Goal: Task Accomplishment & Management: Manage account settings

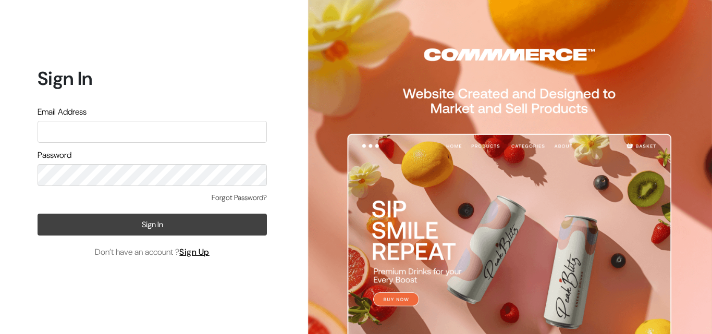
type input "annamsfoods@gmail.com"
click at [124, 223] on button "Sign In" at bounding box center [152, 225] width 229 height 22
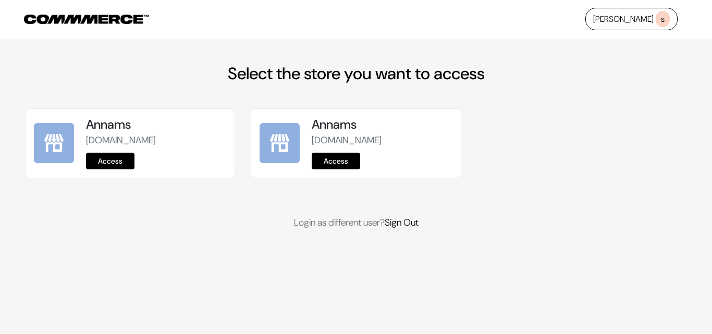
click at [93, 162] on link "Access" at bounding box center [110, 161] width 48 height 17
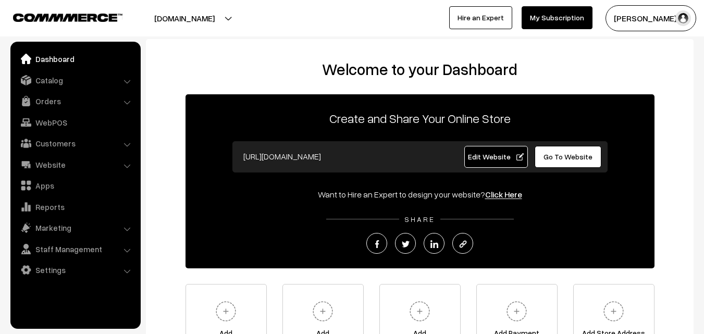
click at [48, 98] on link "Orders" at bounding box center [75, 101] width 124 height 19
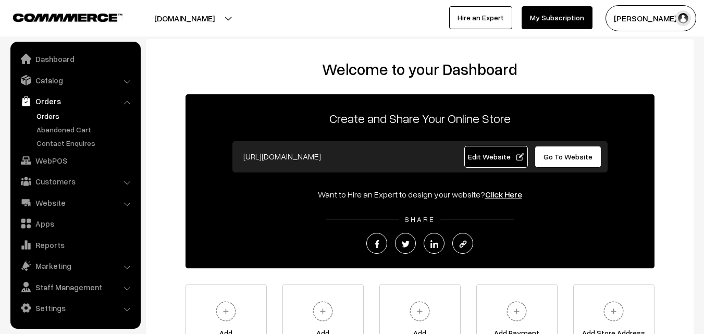
click at [54, 118] on link "Orders" at bounding box center [85, 115] width 103 height 11
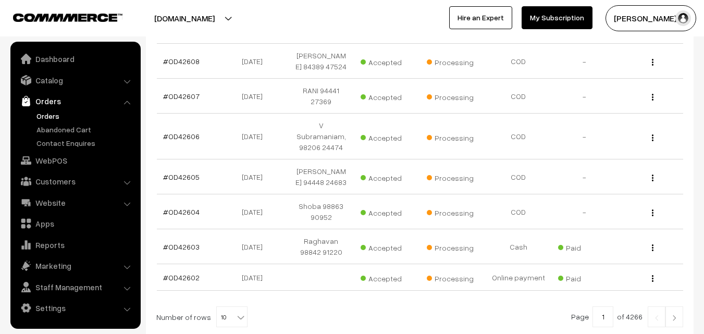
scroll to position [365, 0]
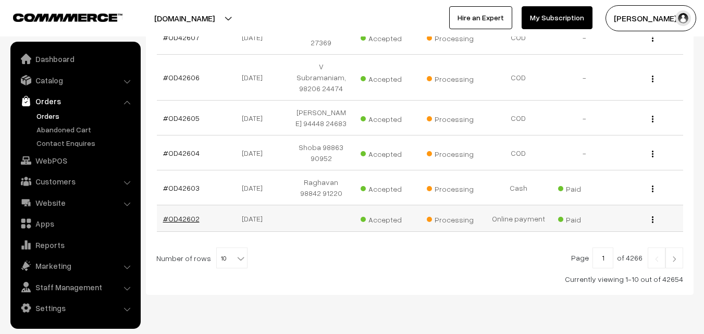
click at [173, 221] on link "#OD42602" at bounding box center [181, 218] width 36 height 9
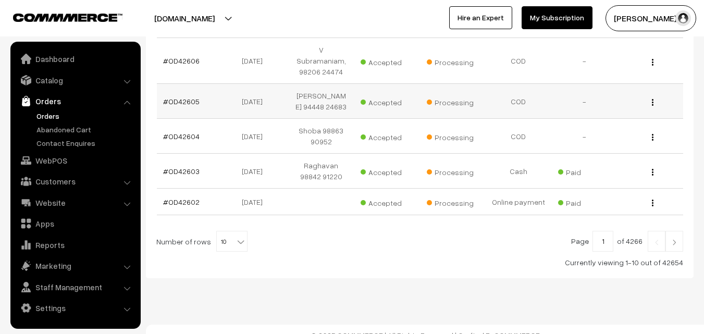
scroll to position [393, 0]
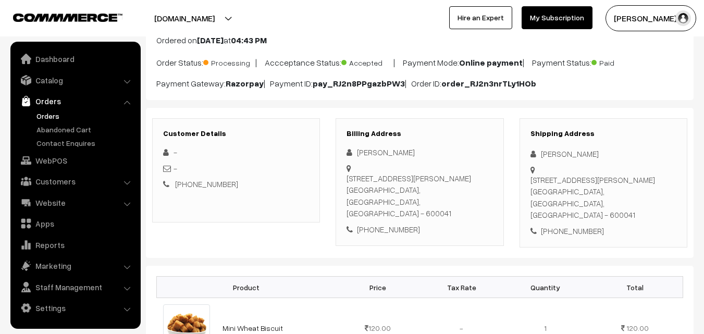
scroll to position [52, 0]
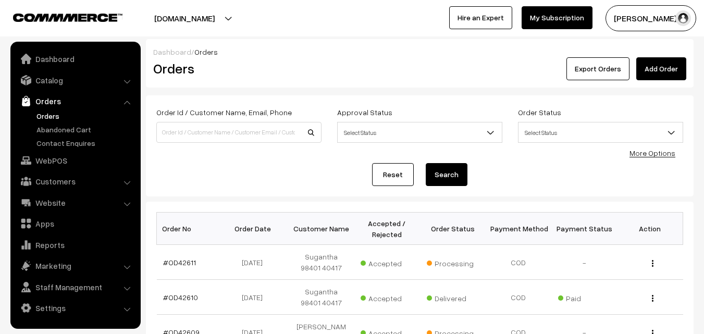
scroll to position [393, 0]
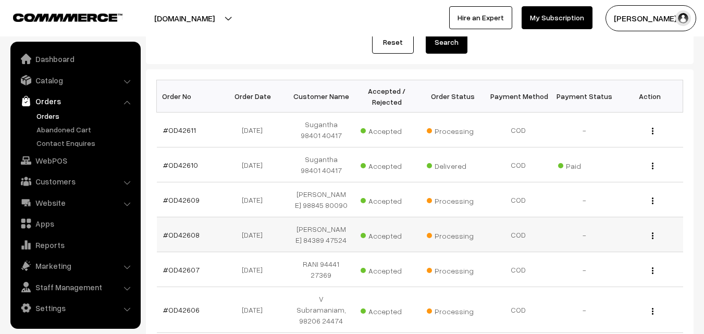
scroll to position [0, 0]
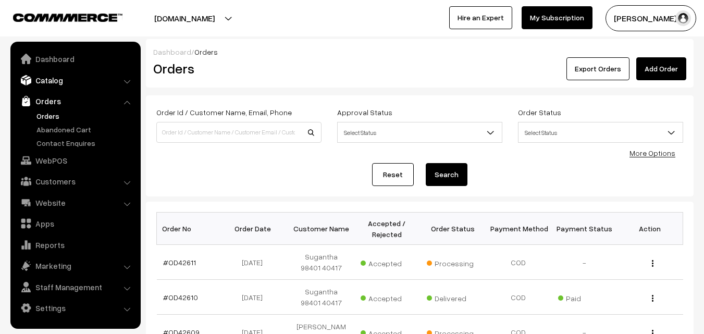
click at [58, 78] on link "Catalog" at bounding box center [75, 80] width 124 height 19
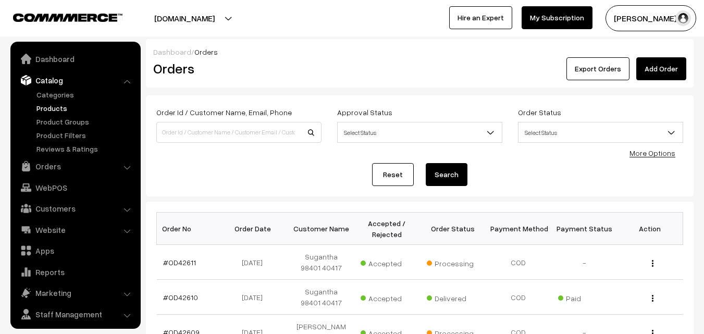
click at [55, 108] on link "Products" at bounding box center [85, 108] width 103 height 11
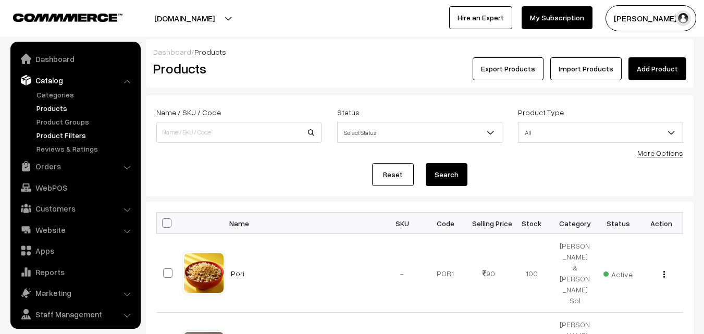
scroll to position [26, 0]
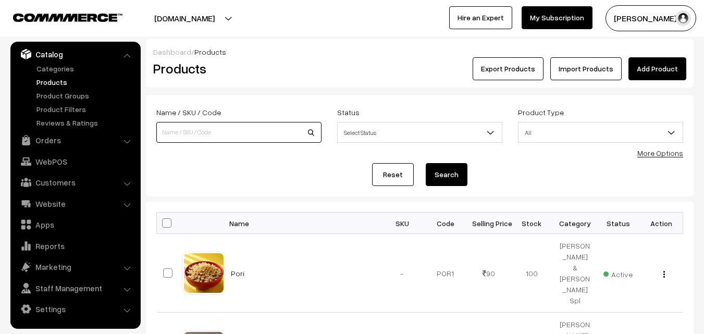
click at [222, 127] on input at bounding box center [238, 132] width 165 height 21
type input "Karuppu Ellu Idly Podi"
click at [457, 165] on button "Search" at bounding box center [447, 174] width 42 height 23
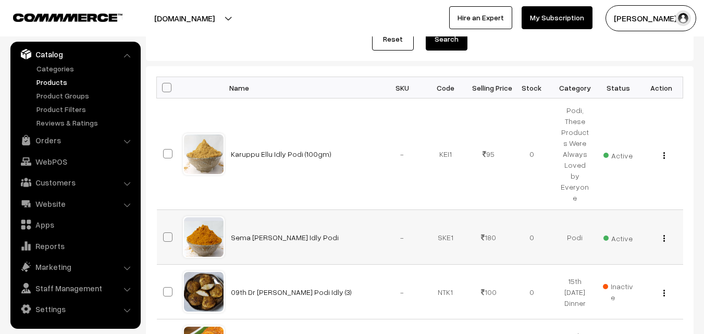
scroll to position [156, 0]
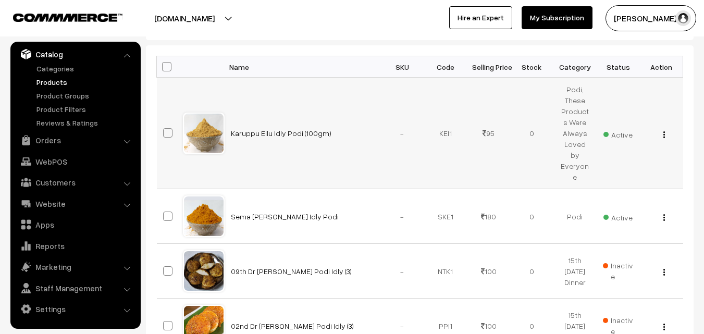
click at [664, 130] on button "button" at bounding box center [664, 134] width 3 height 8
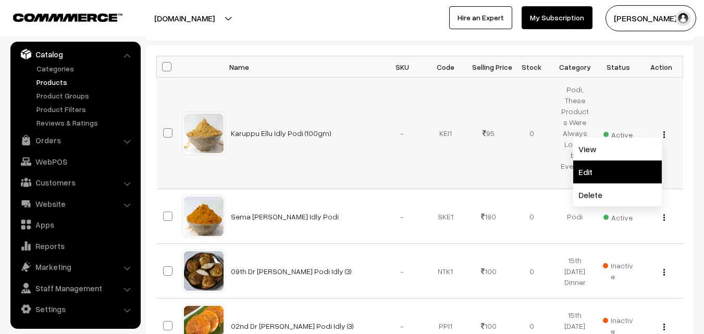
click at [619, 161] on link "Edit" at bounding box center [617, 172] width 89 height 23
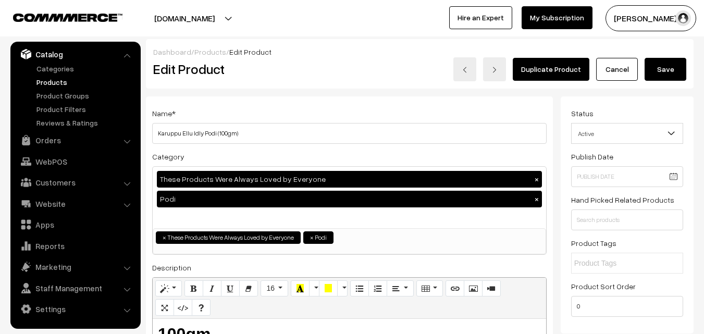
click at [669, 74] on button "Save" at bounding box center [666, 69] width 42 height 23
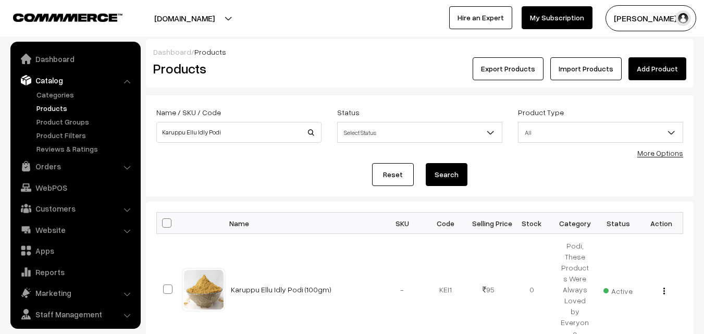
scroll to position [26, 0]
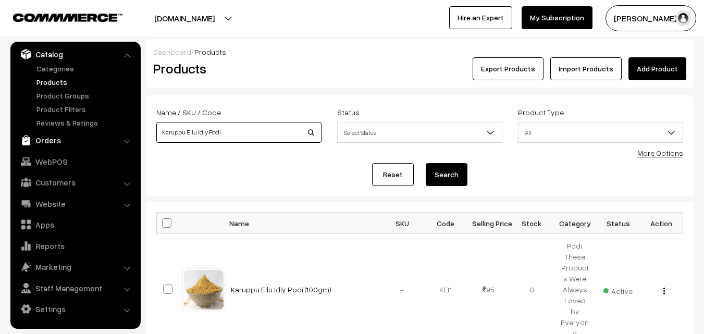
drag, startPoint x: 238, startPoint y: 130, endPoint x: 73, endPoint y: 142, distance: 165.7
click at [664, 288] on img "button" at bounding box center [664, 291] width 2 height 7
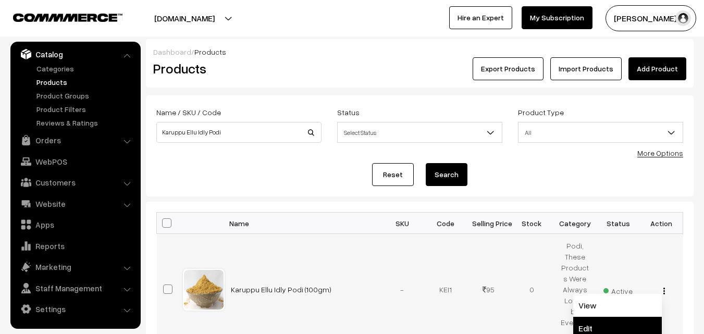
click at [607, 317] on link "Edit" at bounding box center [617, 328] width 89 height 23
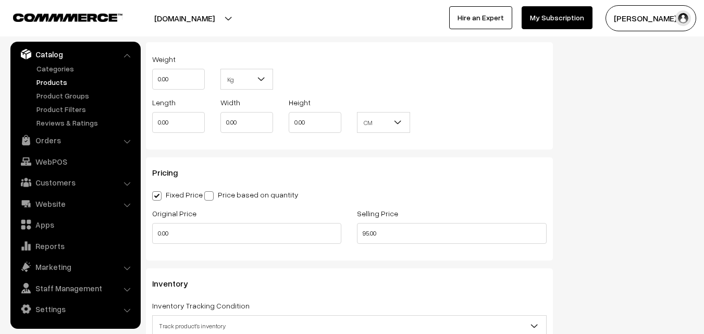
scroll to position [886, 0]
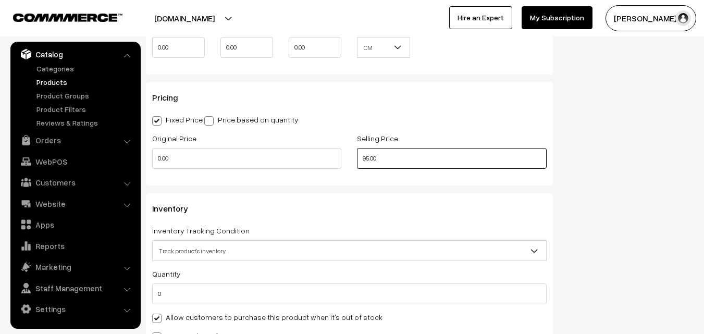
drag, startPoint x: 390, startPoint y: 161, endPoint x: 212, endPoint y: 158, distance: 178.8
click at [212, 158] on div "Original Price 0.00 Selling Price 95.00" at bounding box center [349, 153] width 410 height 43
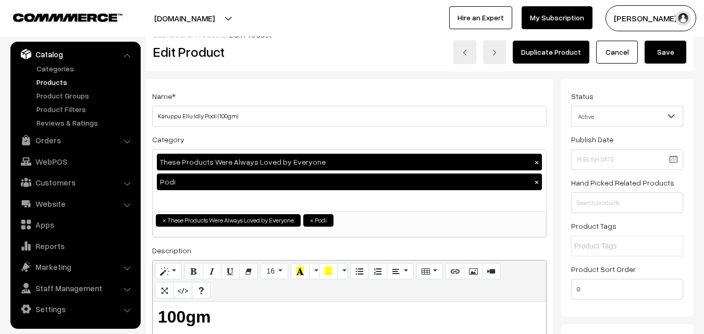
scroll to position [0, 0]
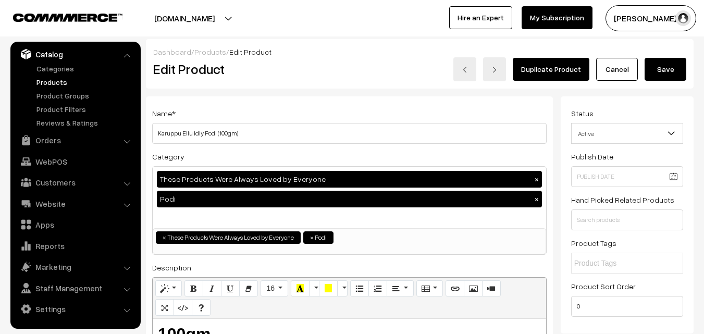
type input "115.00"
click at [657, 65] on button "Save" at bounding box center [666, 69] width 42 height 23
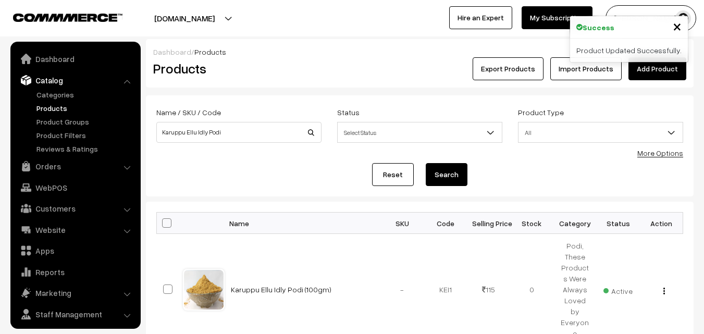
scroll to position [26, 0]
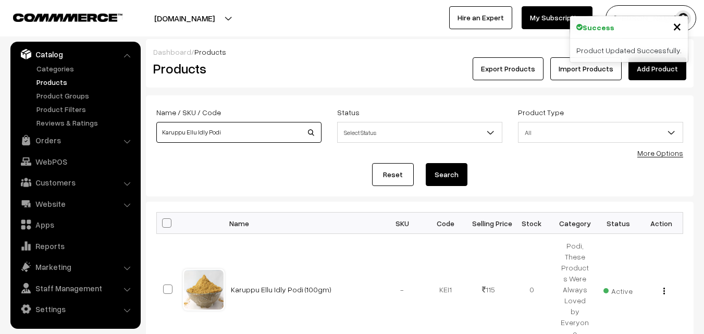
drag, startPoint x: 195, startPoint y: 130, endPoint x: 35, endPoint y: 116, distance: 160.1
type input "Idly Podi"
click at [426, 163] on button "Search" at bounding box center [447, 174] width 42 height 23
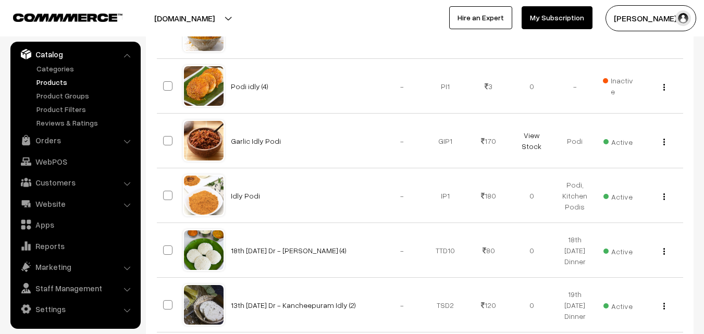
scroll to position [469, 0]
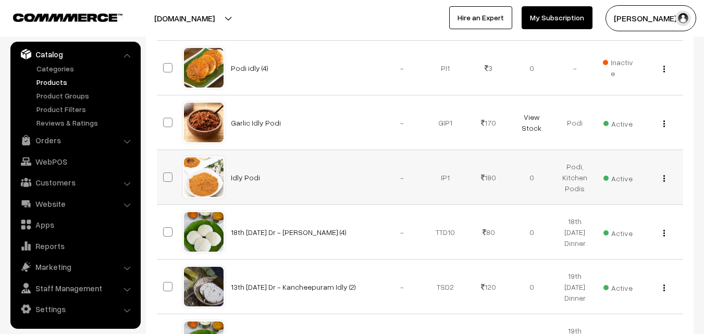
click at [664, 175] on img "button" at bounding box center [664, 178] width 2 height 7
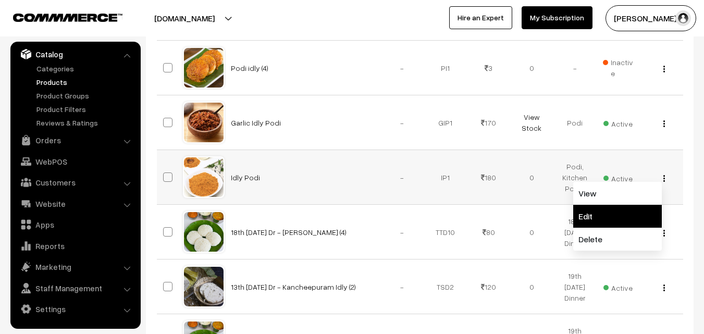
click at [623, 205] on link "Edit" at bounding box center [617, 216] width 89 height 23
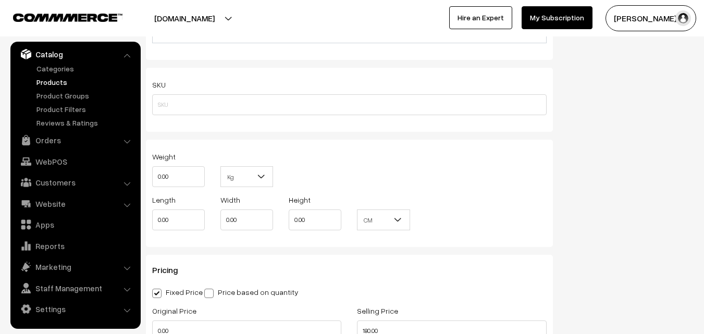
scroll to position [834, 0]
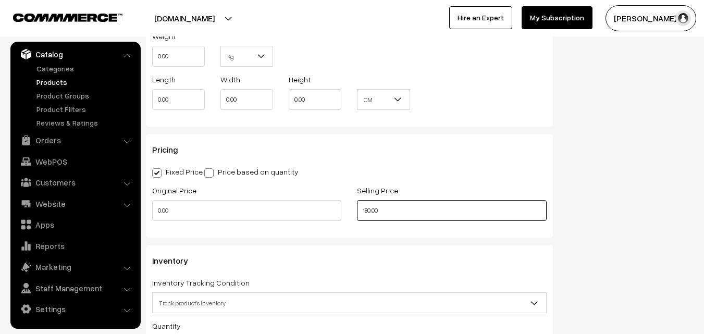
drag, startPoint x: 386, startPoint y: 215, endPoint x: 241, endPoint y: 203, distance: 145.4
click at [241, 203] on div "Original Price 0.00 Selling Price 180.00" at bounding box center [349, 205] width 410 height 43
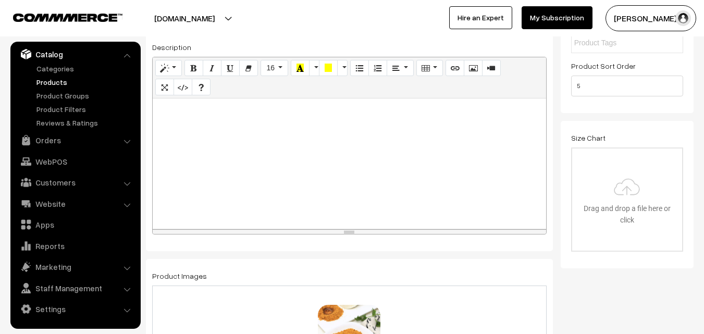
scroll to position [156, 0]
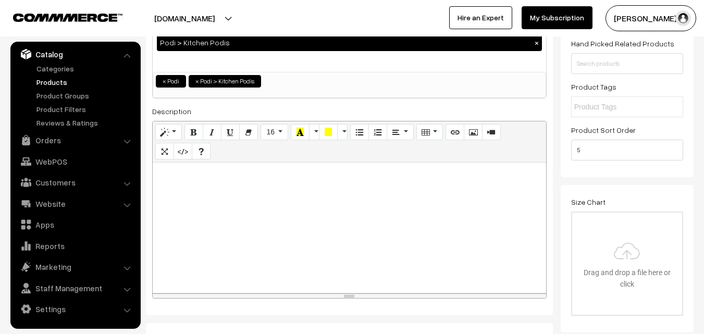
type input "100.00"
click at [181, 174] on h2 at bounding box center [349, 178] width 383 height 20
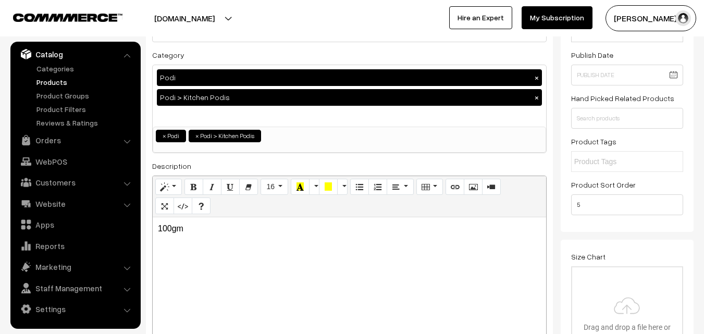
scroll to position [208, 0]
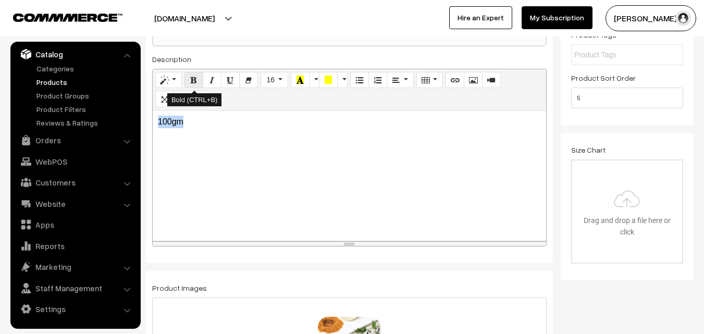
click at [189, 79] on button "Bold (CTRL+B)" at bounding box center [193, 80] width 19 height 17
click at [164, 78] on icon "Style" at bounding box center [164, 80] width 7 height 8
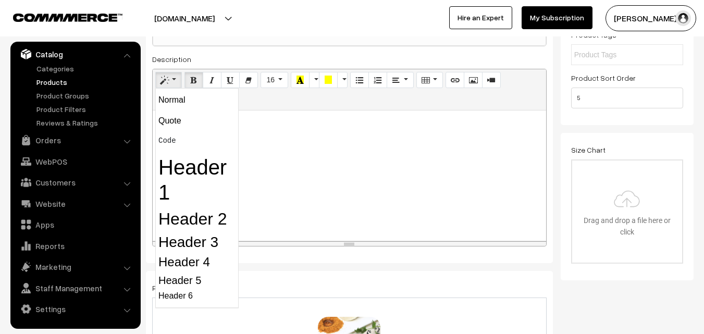
click at [188, 209] on h2 "Header 2" at bounding box center [196, 219] width 77 height 20
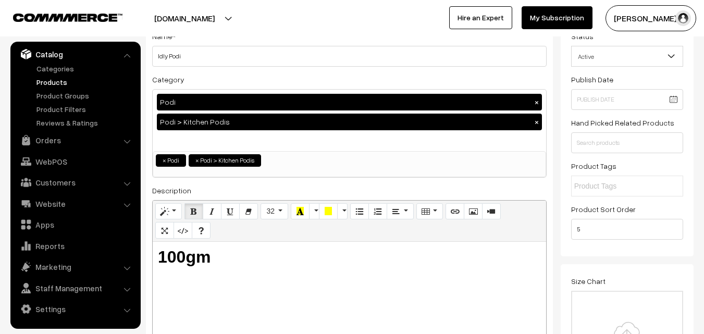
scroll to position [0, 0]
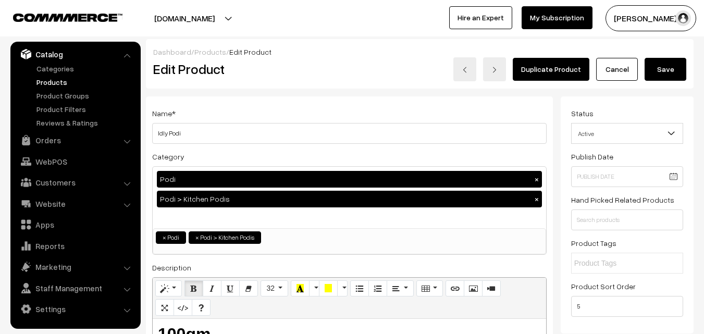
click at [668, 69] on button "Save" at bounding box center [666, 69] width 42 height 23
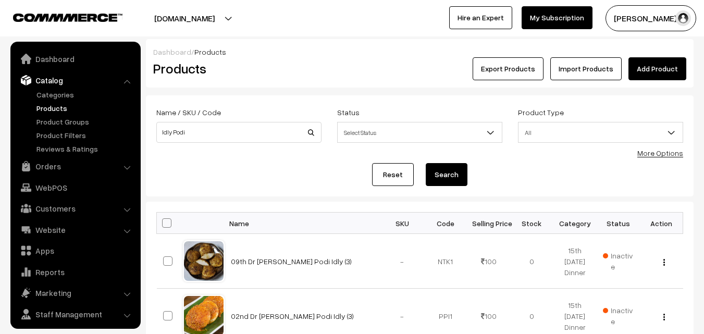
scroll to position [26, 0]
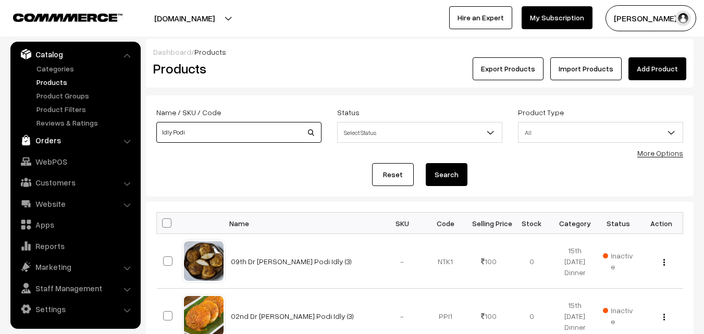
drag, startPoint x: 200, startPoint y: 141, endPoint x: 88, endPoint y: 149, distance: 112.3
type input "pirandai"
click at [426, 163] on button "Search" at bounding box center [447, 174] width 42 height 23
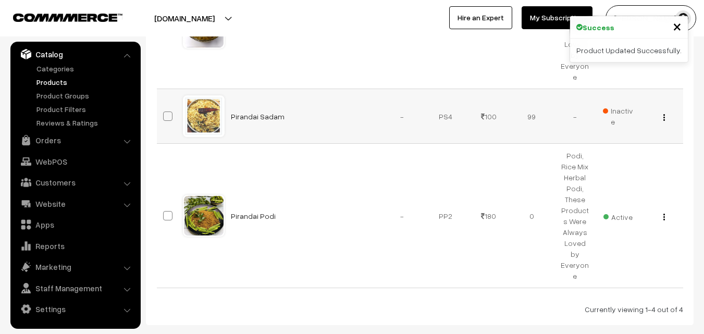
scroll to position [337, 0]
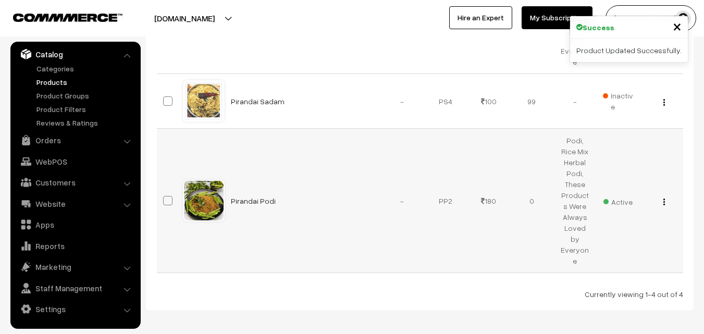
click at [664, 199] on img "button" at bounding box center [664, 202] width 2 height 7
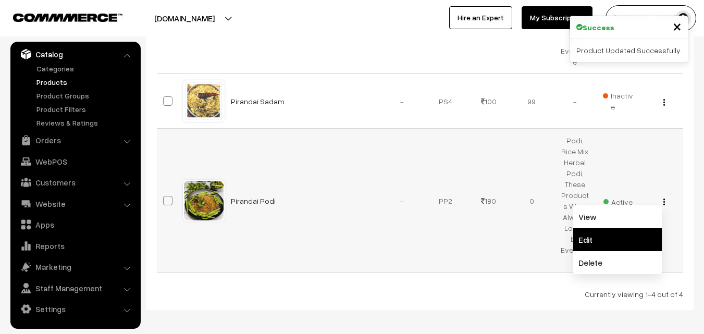
click at [601, 228] on link "Edit" at bounding box center [617, 239] width 89 height 23
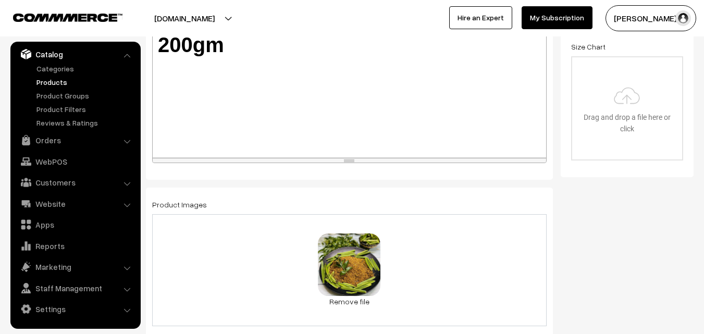
scroll to position [313, 0]
drag, startPoint x: 170, startPoint y: 42, endPoint x: 160, endPoint y: 44, distance: 10.7
click at [160, 44] on b "200gm" at bounding box center [191, 43] width 66 height 23
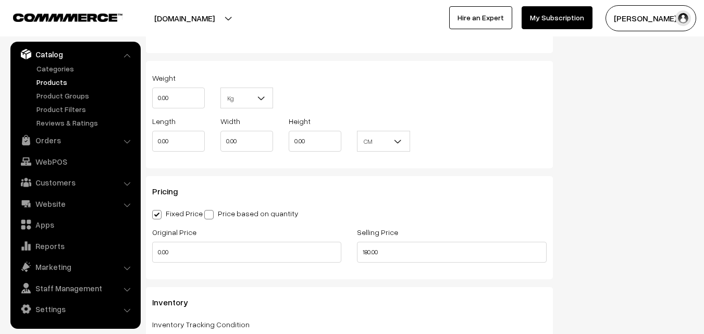
scroll to position [886, 0]
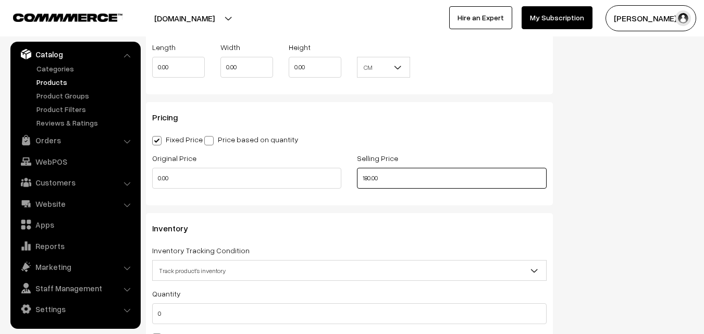
drag, startPoint x: 390, startPoint y: 174, endPoint x: 253, endPoint y: 162, distance: 137.5
click at [253, 162] on div "Original Price 0.00 Selling Price 180.00" at bounding box center [349, 173] width 410 height 43
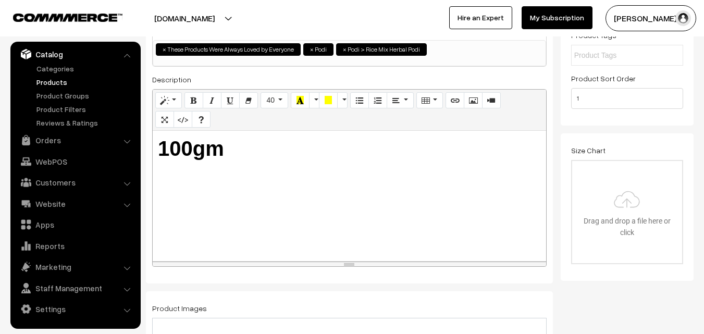
scroll to position [0, 0]
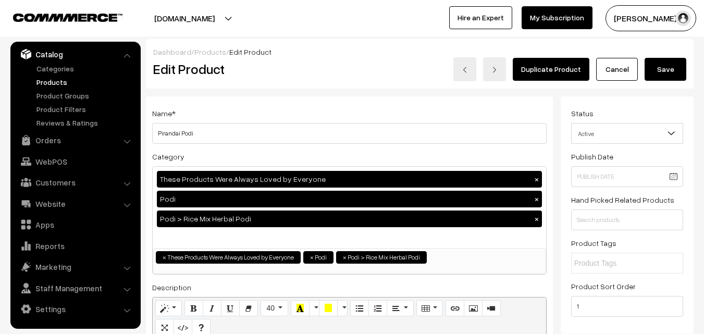
type input "115.00"
click at [665, 75] on button "Save" at bounding box center [666, 69] width 42 height 23
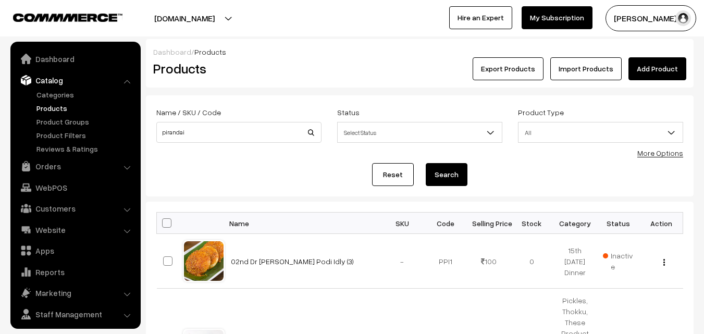
scroll to position [26, 0]
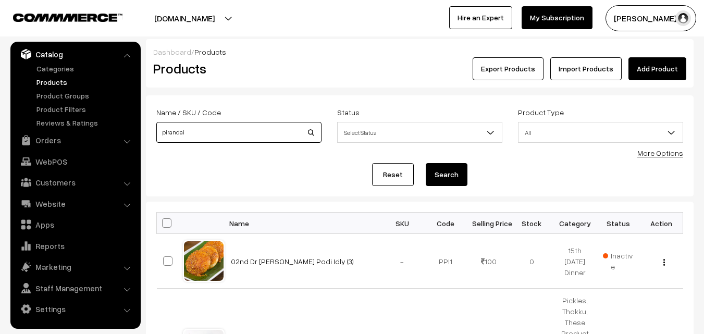
drag, startPoint x: 172, startPoint y: 141, endPoint x: 2, endPoint y: 144, distance: 170.4
type input "murun"
click at [426, 163] on button "Search" at bounding box center [447, 174] width 42 height 23
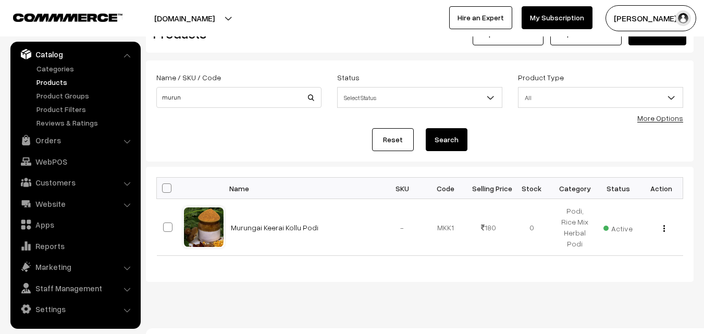
scroll to position [51, 0]
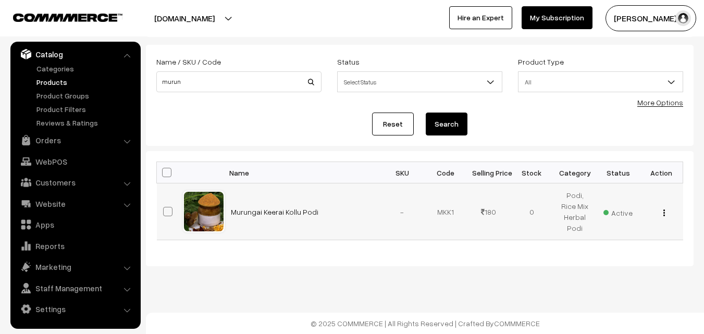
click at [664, 213] on img "button" at bounding box center [664, 212] width 2 height 7
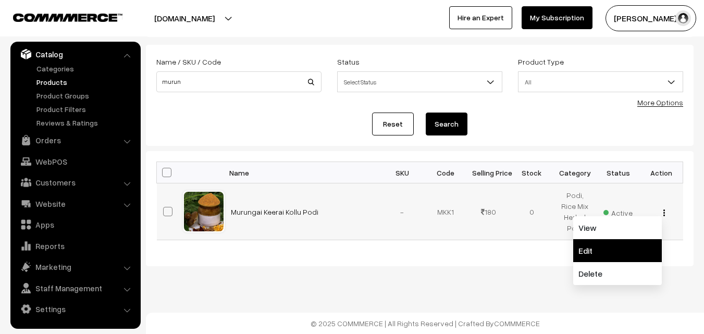
click at [611, 249] on link "Edit" at bounding box center [617, 250] width 89 height 23
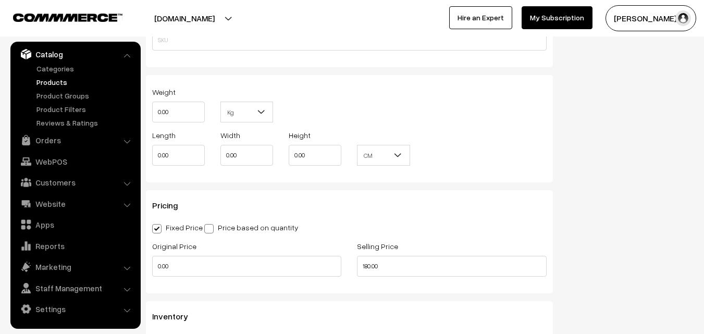
scroll to position [886, 0]
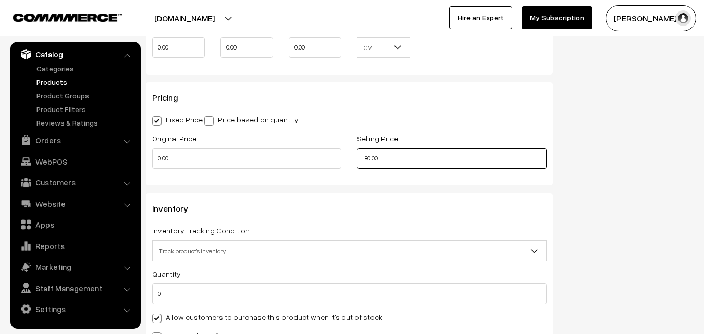
drag, startPoint x: 391, startPoint y: 163, endPoint x: 261, endPoint y: 157, distance: 130.4
click at [261, 157] on div "Original Price 0.00 Selling Price 180.00" at bounding box center [349, 153] width 410 height 43
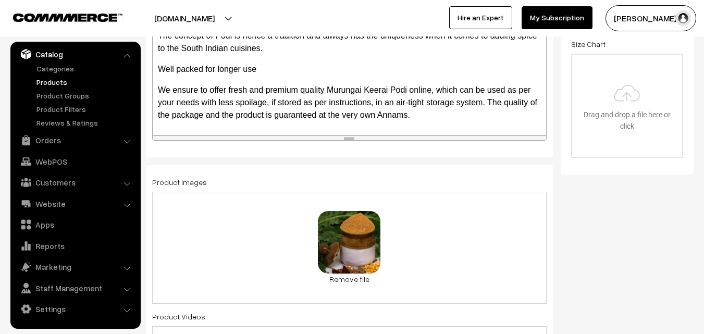
scroll to position [208, 0]
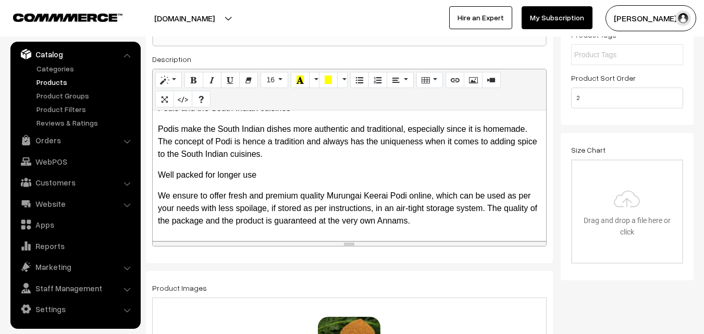
type input "1150.00"
click at [274, 141] on p "Podis make the South Indian dishes more authentic and traditional, especially s…" at bounding box center [349, 142] width 383 height 38
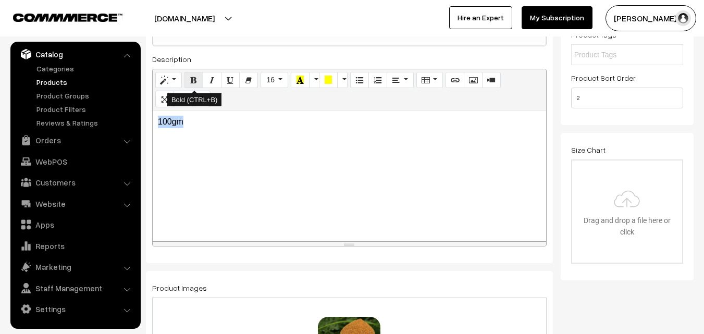
click at [192, 80] on icon "Bold (CTRL+B)" at bounding box center [193, 80] width 7 height 8
click at [159, 78] on button "Style" at bounding box center [168, 80] width 27 height 17
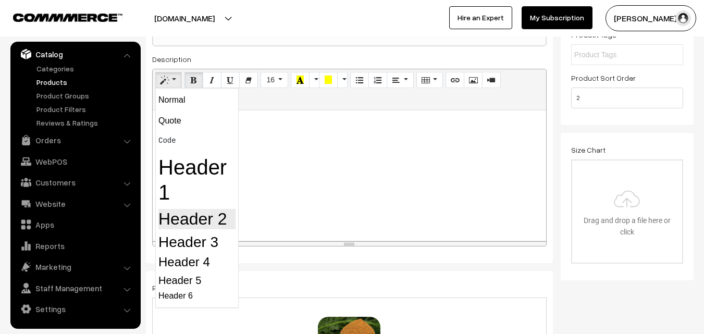
click at [191, 219] on h2 "Header 2" at bounding box center [196, 219] width 77 height 20
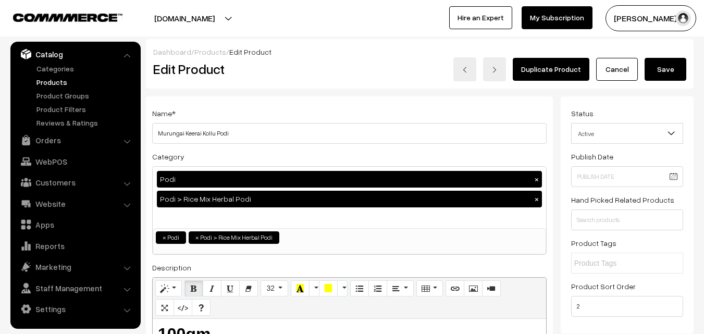
click at [660, 66] on button "Save" at bounding box center [666, 69] width 42 height 23
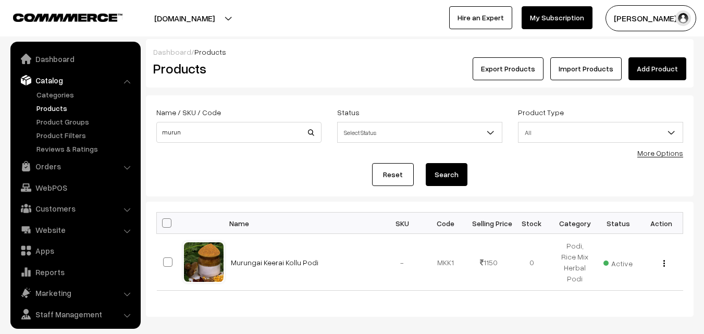
scroll to position [26, 0]
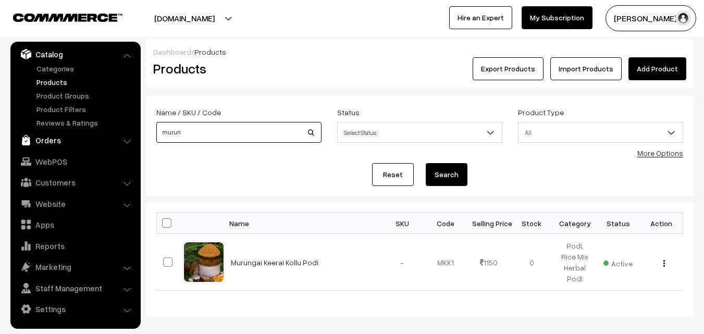
drag, startPoint x: 166, startPoint y: 135, endPoint x: 64, endPoint y: 137, distance: 102.2
click at [64, 137] on body "Thank you for showing interest. Our team will call you shortly. Close annamfood…" at bounding box center [352, 192] width 704 height 385
type input "curry"
click at [426, 163] on button "Search" at bounding box center [447, 174] width 42 height 23
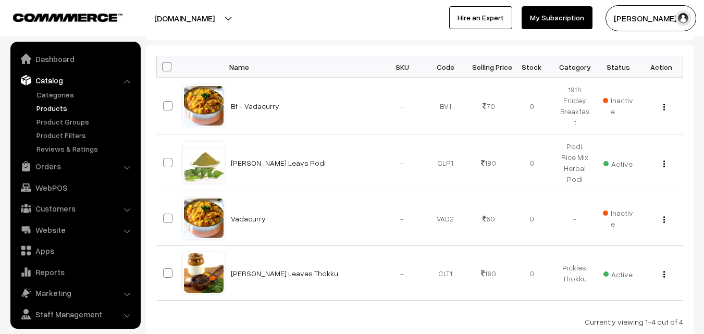
scroll to position [26, 0]
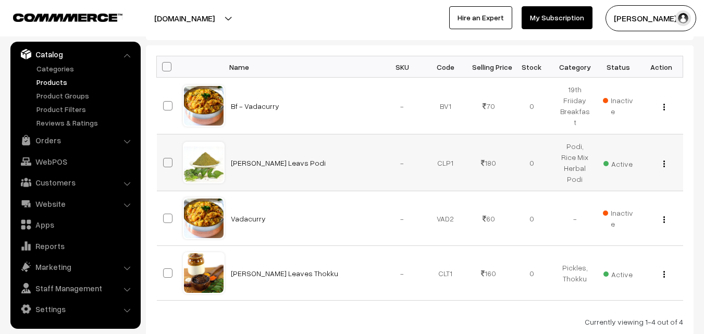
click at [663, 162] on button "button" at bounding box center [664, 163] width 3 height 8
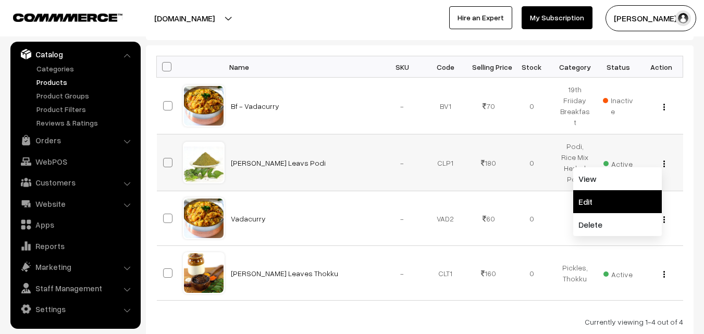
click at [614, 195] on link "Edit" at bounding box center [617, 201] width 89 height 23
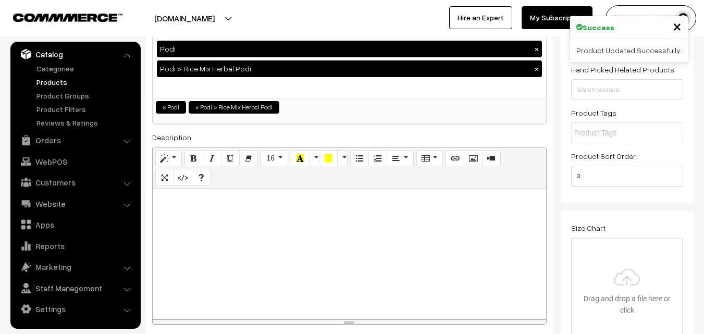
scroll to position [208, 0]
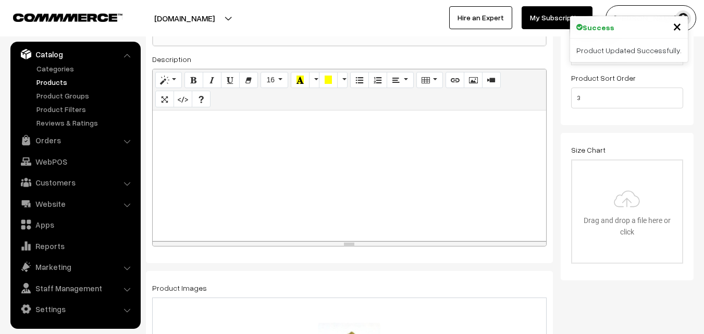
click at [208, 133] on div at bounding box center [349, 175] width 393 height 130
click at [200, 121] on p "100gmn" at bounding box center [349, 122] width 383 height 13
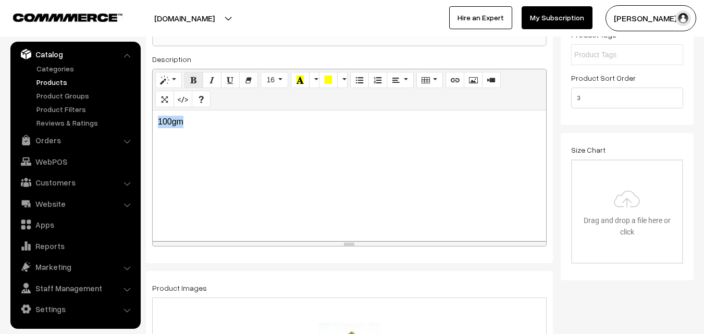
click at [196, 79] on icon "Bold (CTRL+B)" at bounding box center [193, 80] width 7 height 8
click at [165, 79] on icon "Style" at bounding box center [164, 80] width 7 height 8
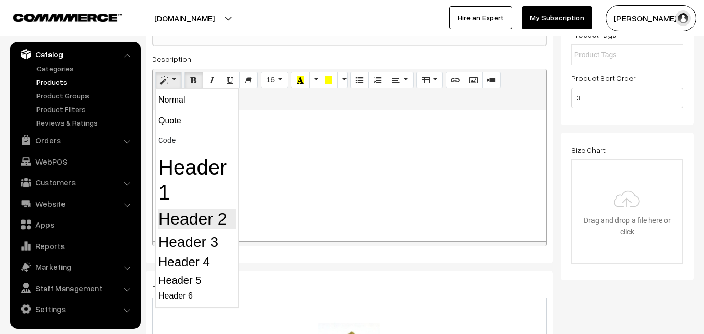
click at [189, 214] on h2 "Header 2" at bounding box center [196, 219] width 77 height 20
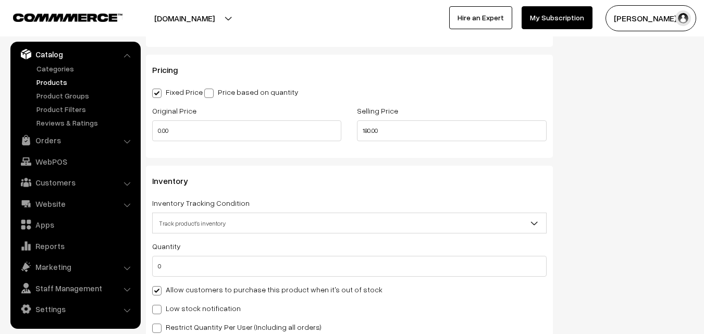
scroll to position [990, 0]
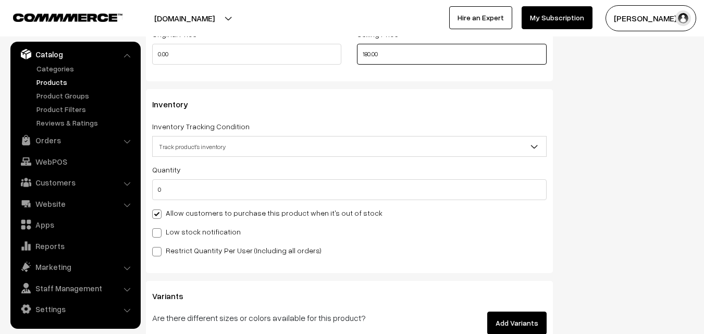
drag, startPoint x: 246, startPoint y: 40, endPoint x: 223, endPoint y: 38, distance: 23.5
click at [223, 38] on div "Original Price 0.00 Selling Price 180.00" at bounding box center [349, 49] width 410 height 43
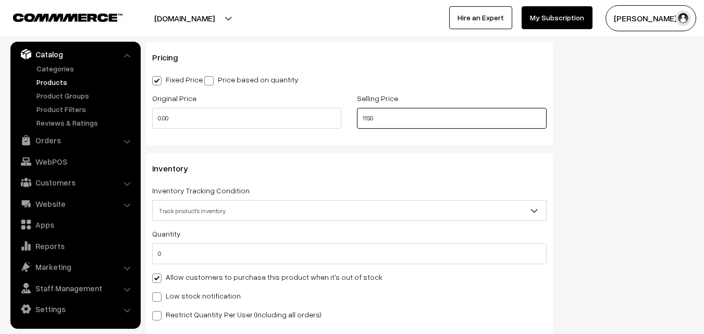
scroll to position [938, 0]
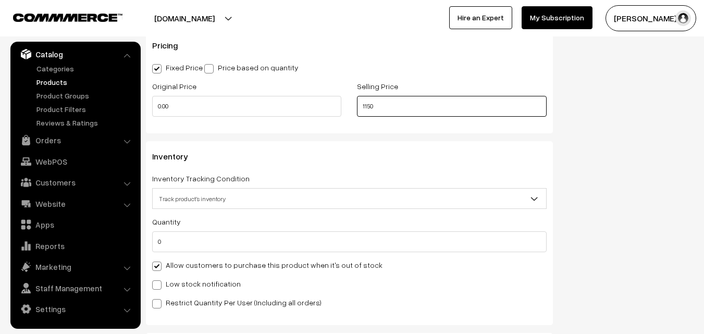
drag, startPoint x: 383, startPoint y: 104, endPoint x: 201, endPoint y: 71, distance: 184.7
click at [201, 71] on div "Pricing Fixed Price Price based on quantity Original Price 0.00 Selling Price 1…" at bounding box center [349, 81] width 407 height 103
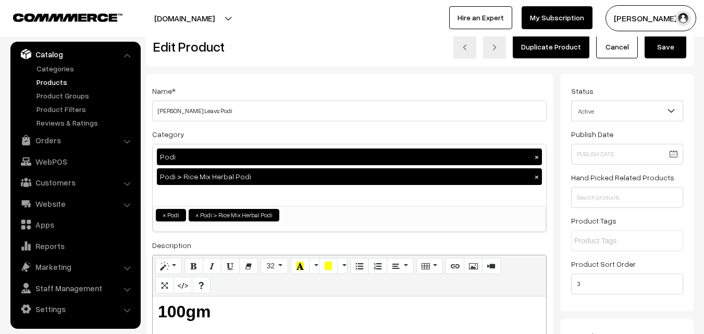
scroll to position [0, 0]
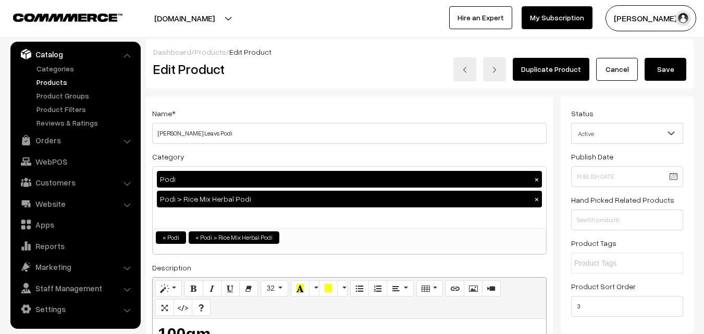
type input "115.00"
click at [653, 64] on button "Save" at bounding box center [666, 69] width 42 height 23
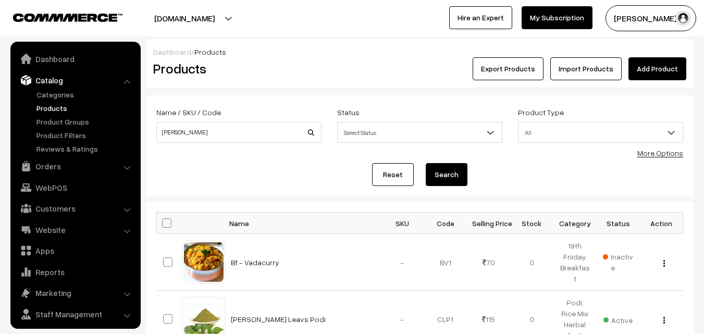
scroll to position [26, 0]
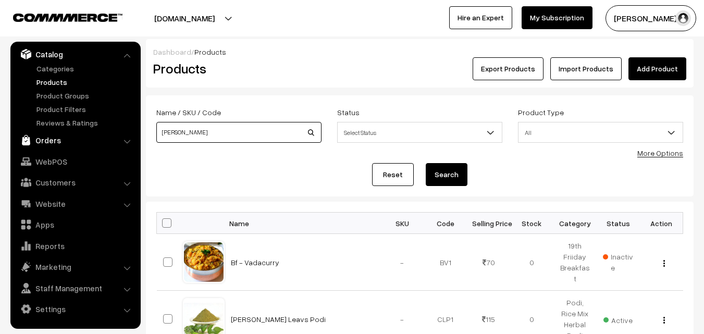
drag, startPoint x: 125, startPoint y: 133, endPoint x: 58, endPoint y: 135, distance: 66.7
click at [58, 135] on body "Thank you for showing interest. Our team will call you shortly. Close annamfood…" at bounding box center [352, 281] width 704 height 562
type input "puthina"
click at [426, 163] on button "Search" at bounding box center [447, 174] width 42 height 23
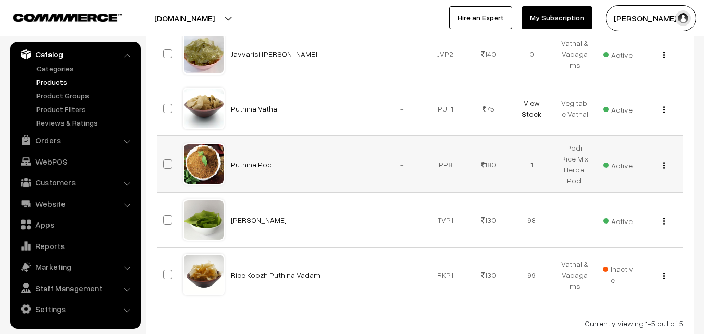
scroll to position [280, 0]
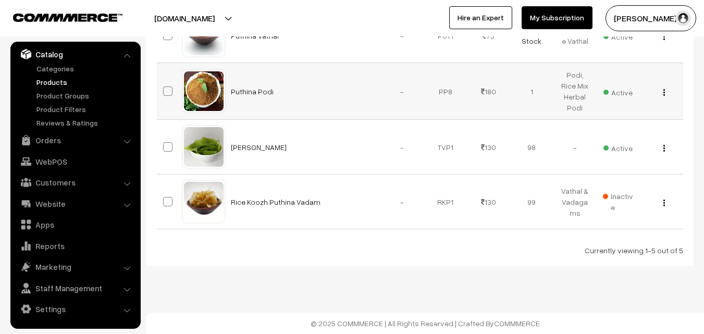
click at [665, 94] on div "View Edit Delete" at bounding box center [661, 91] width 31 height 11
click at [665, 91] on div "View Edit Delete" at bounding box center [661, 91] width 31 height 11
click at [663, 91] on img "button" at bounding box center [664, 92] width 2 height 7
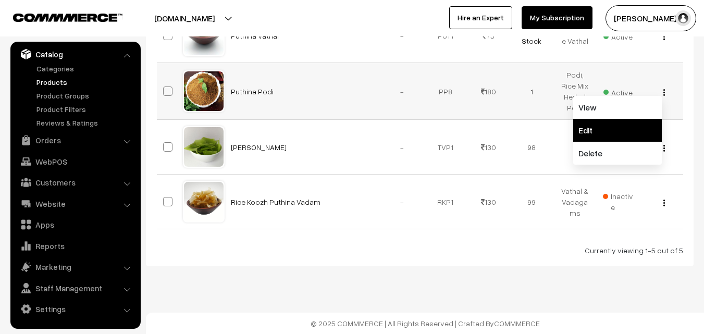
click at [617, 129] on link "Edit" at bounding box center [617, 130] width 89 height 23
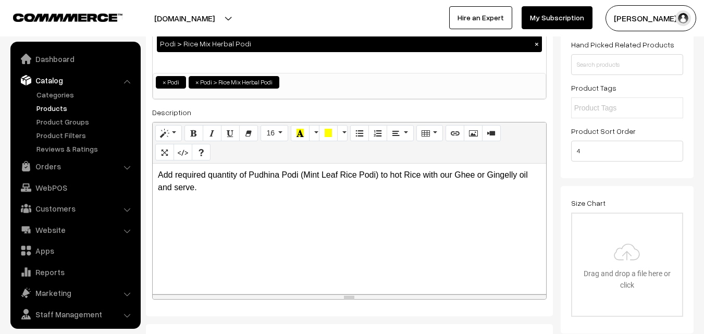
scroll to position [261, 0]
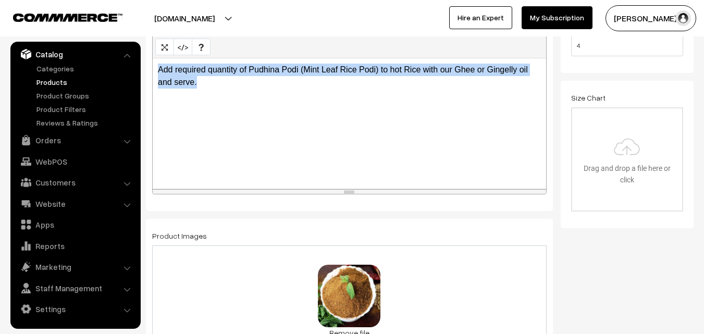
drag, startPoint x: 223, startPoint y: 82, endPoint x: 141, endPoint y: 67, distance: 83.2
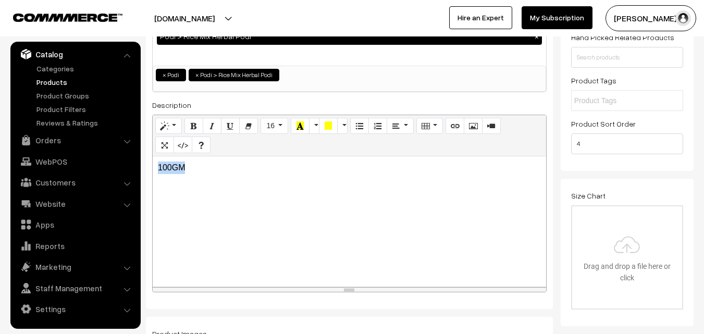
scroll to position [156, 0]
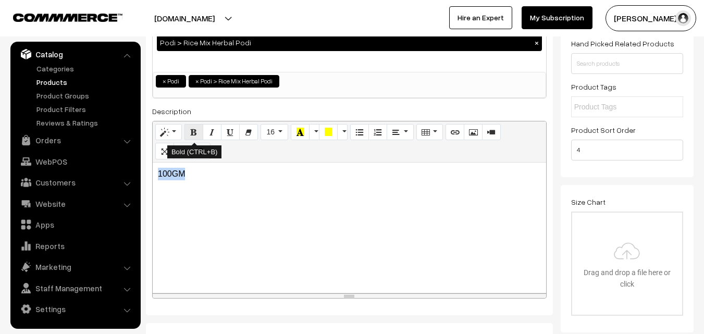
click at [187, 127] on button "Bold (CTRL+B)" at bounding box center [193, 132] width 19 height 17
click at [159, 128] on button "Style" at bounding box center [168, 132] width 27 height 17
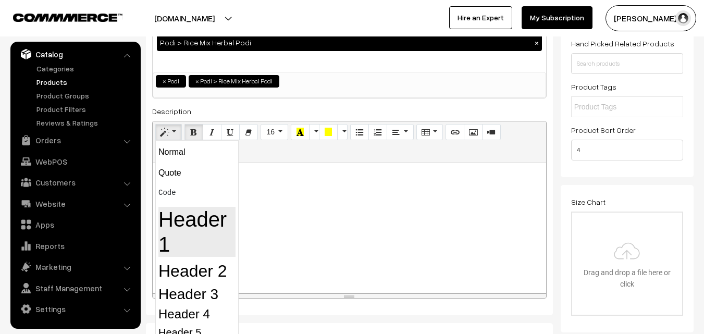
click at [205, 222] on h1 "Header 1" at bounding box center [196, 232] width 77 height 50
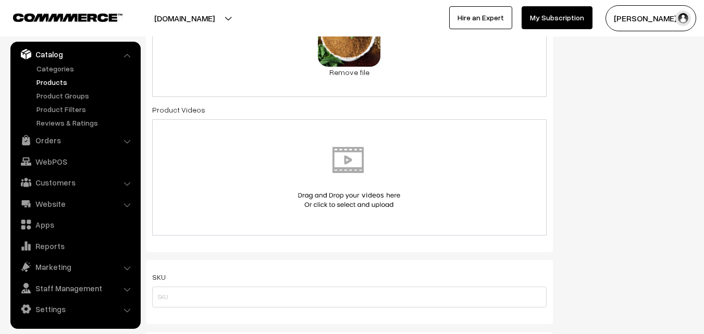
scroll to position [730, 0]
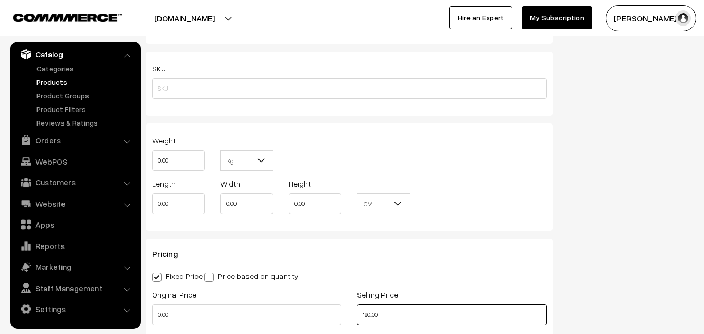
drag, startPoint x: 383, startPoint y: 313, endPoint x: 346, endPoint y: 307, distance: 38.0
click at [346, 307] on div "Original Price 0.00 Selling Price 180.00" at bounding box center [349, 309] width 410 height 43
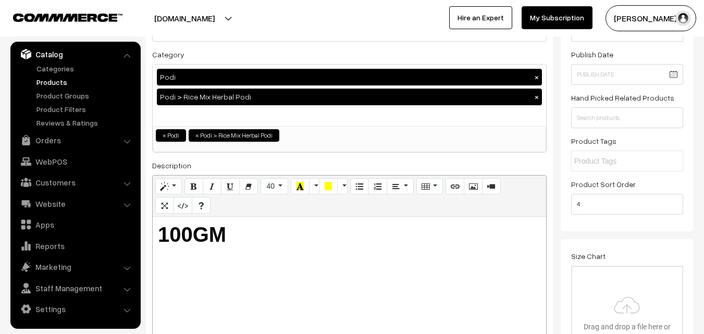
scroll to position [0, 0]
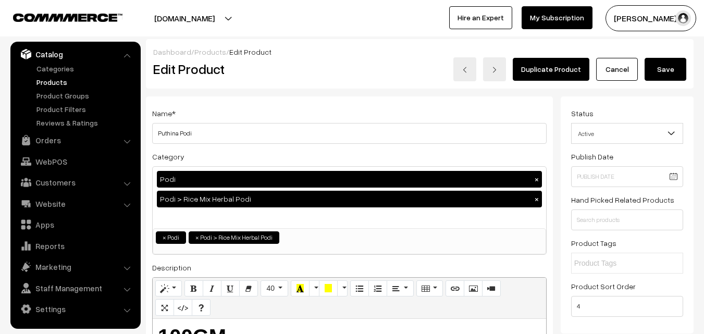
type input "115.00"
click at [682, 74] on button "Save" at bounding box center [666, 69] width 42 height 23
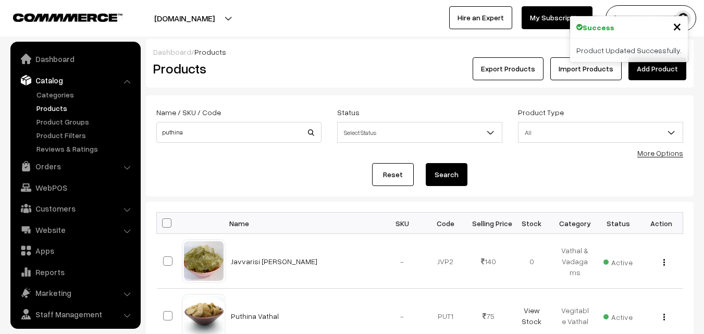
scroll to position [26, 0]
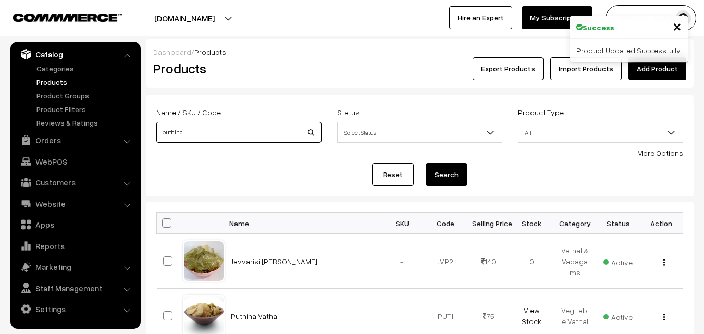
drag, startPoint x: 150, startPoint y: 135, endPoint x: 0, endPoint y: 124, distance: 150.5
click at [0, 124] on body "Thank you for showing interest. Our team will call you shortly. Close annamfood…" at bounding box center [352, 307] width 704 height 614
type input "KOTHAM"
click at [426, 163] on button "Search" at bounding box center [447, 174] width 42 height 23
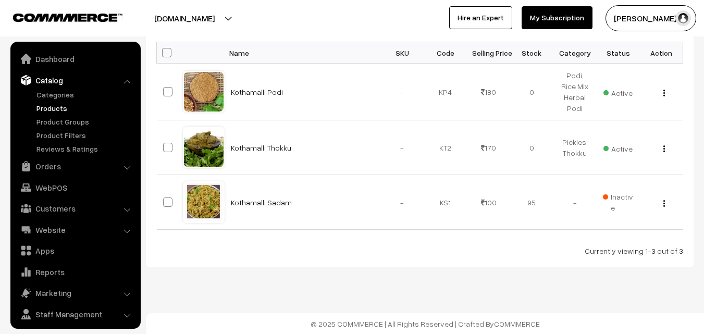
scroll to position [26, 0]
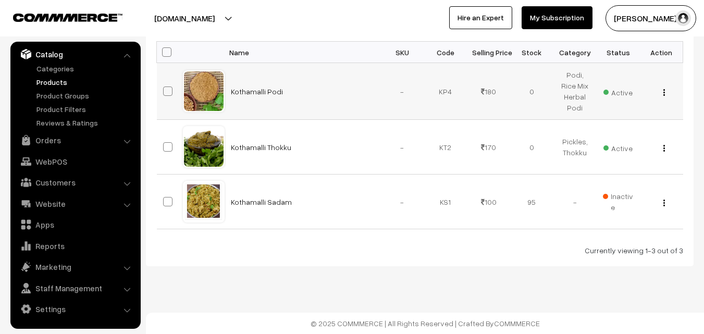
click at [663, 90] on img "button" at bounding box center [664, 92] width 2 height 7
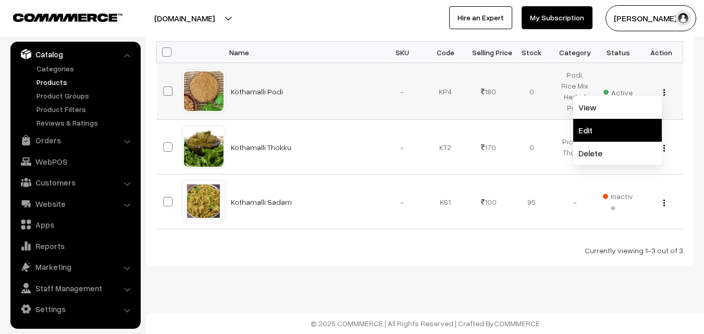
click at [609, 139] on link "Edit" at bounding box center [617, 130] width 89 height 23
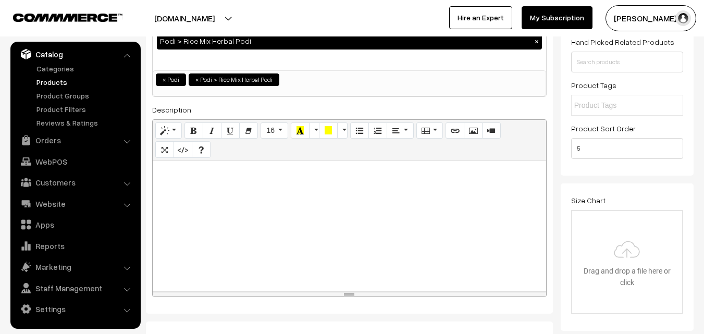
scroll to position [208, 0]
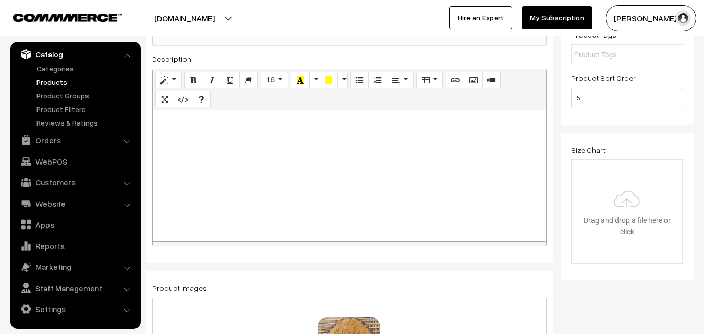
click at [219, 128] on div at bounding box center [349, 175] width 393 height 130
click at [198, 88] on button "Bold (CTRL+B)" at bounding box center [193, 80] width 19 height 17
click at [159, 79] on button "Style" at bounding box center [168, 80] width 27 height 17
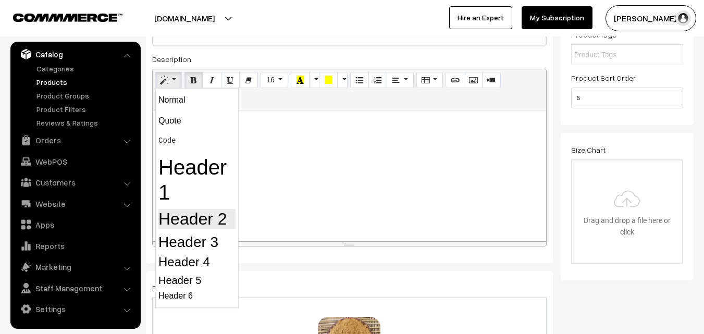
click at [192, 224] on h2 "Header 2" at bounding box center [196, 219] width 77 height 20
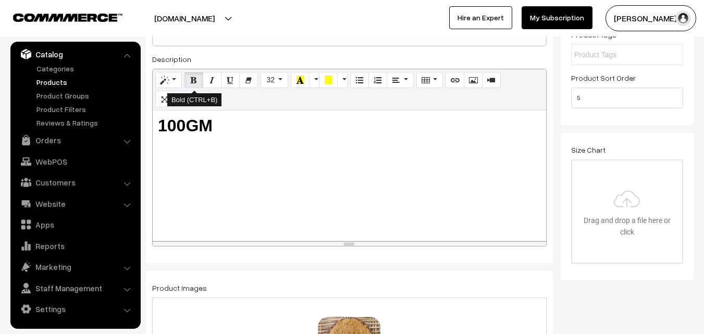
click at [198, 81] on icon "Bold (CTRL+B)" at bounding box center [193, 80] width 7 height 8
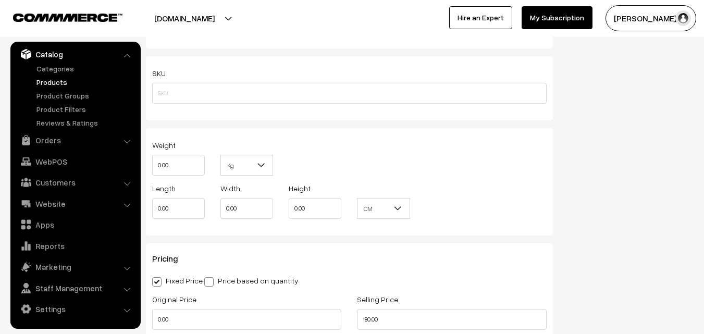
scroll to position [782, 0]
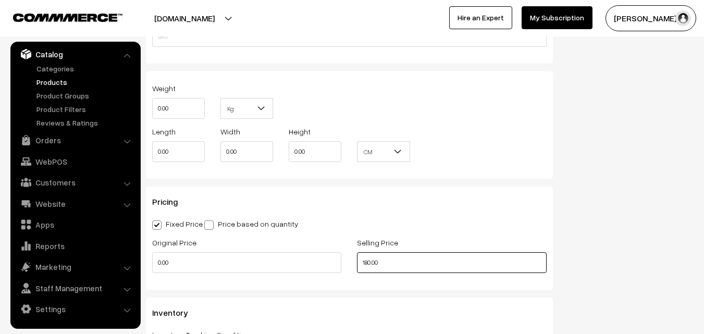
drag, startPoint x: 378, startPoint y: 262, endPoint x: 290, endPoint y: 253, distance: 89.0
click at [290, 253] on div "Original Price 0.00 Selling Price 180.00" at bounding box center [349, 257] width 410 height 43
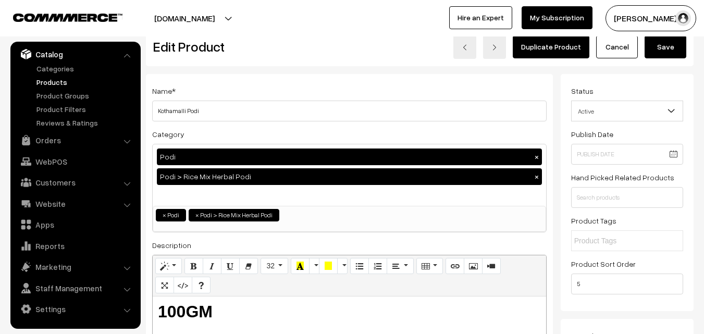
scroll to position [0, 0]
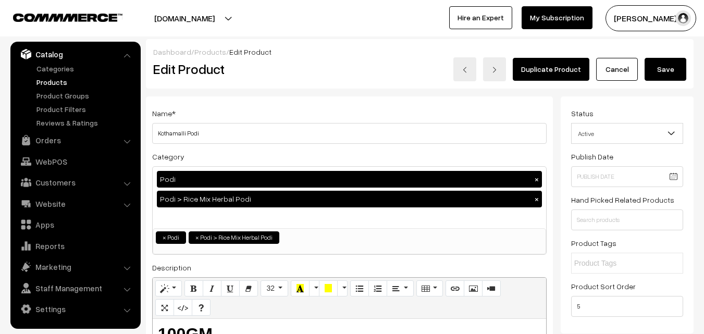
type input "115.00"
click at [667, 72] on button "Save" at bounding box center [666, 69] width 42 height 23
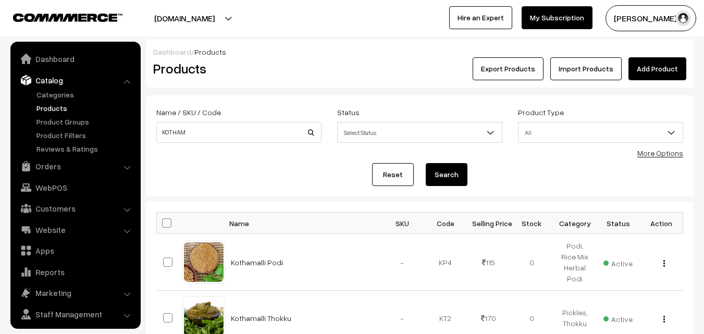
scroll to position [26, 0]
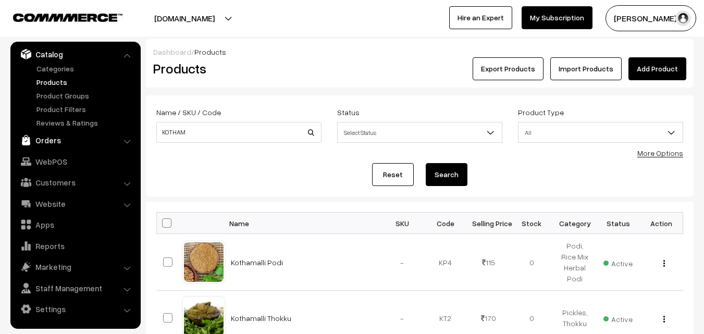
click at [53, 142] on link "Orders" at bounding box center [75, 140] width 124 height 19
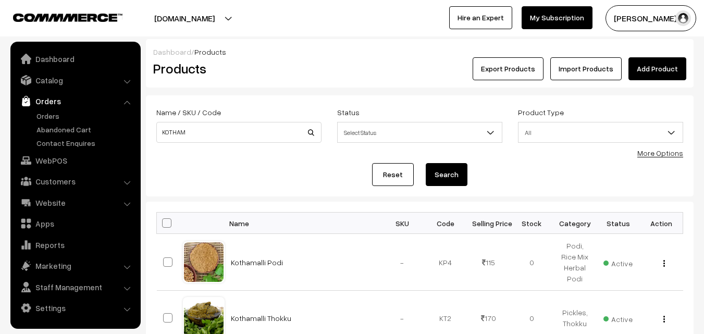
scroll to position [0, 0]
click at [57, 124] on link "Abandoned Cart" at bounding box center [85, 129] width 103 height 11
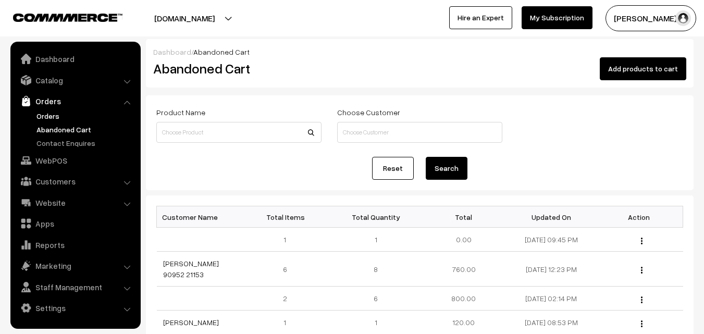
click at [48, 116] on link "Orders" at bounding box center [85, 115] width 103 height 11
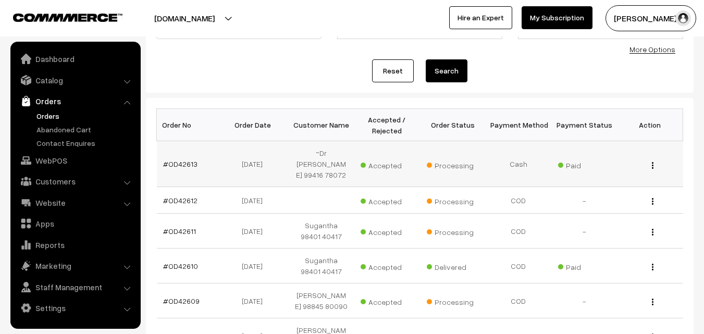
scroll to position [104, 0]
click at [53, 119] on link "Orders" at bounding box center [85, 115] width 103 height 11
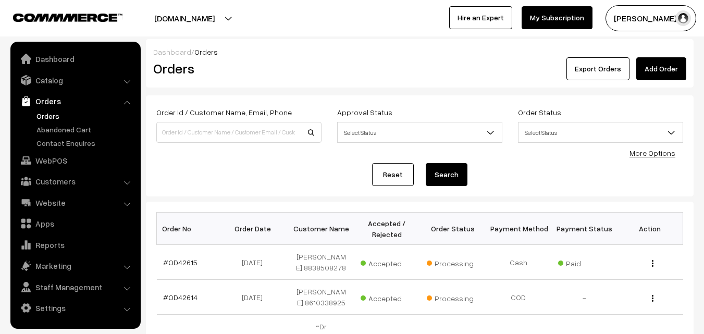
click at [43, 113] on link "Orders" at bounding box center [85, 115] width 103 height 11
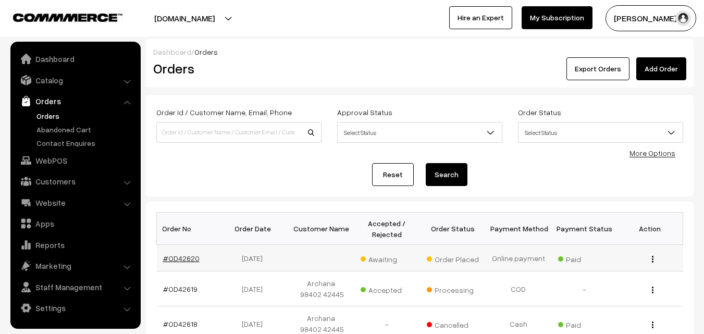
click at [175, 257] on link "#OD42620" at bounding box center [181, 258] width 36 height 9
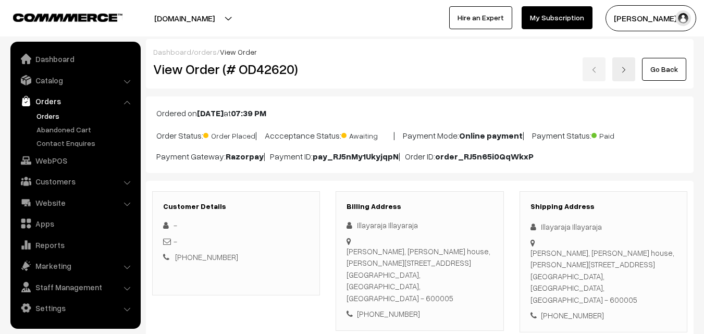
click at [46, 112] on link "Orders" at bounding box center [85, 115] width 103 height 11
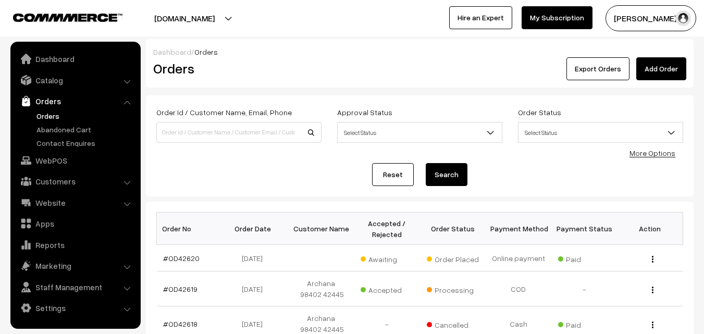
click at [52, 117] on link "Orders" at bounding box center [85, 115] width 103 height 11
click at [45, 116] on link "Orders" at bounding box center [85, 115] width 103 height 11
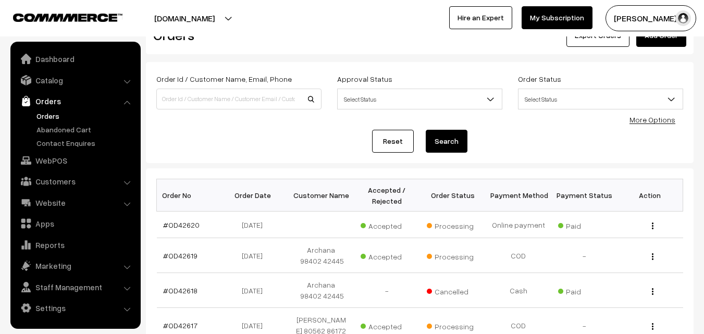
scroll to position [52, 0]
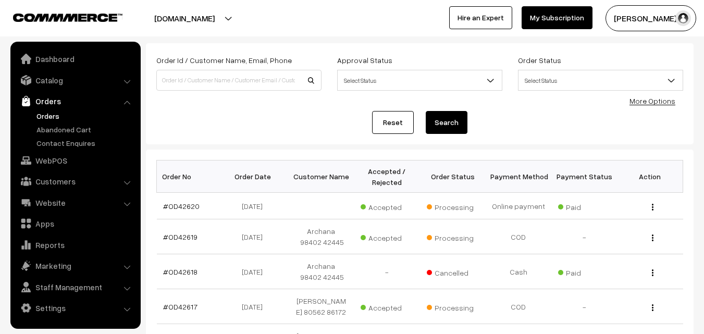
click at [55, 118] on link "Orders" at bounding box center [85, 115] width 103 height 11
